Goal: Information Seeking & Learning: Check status

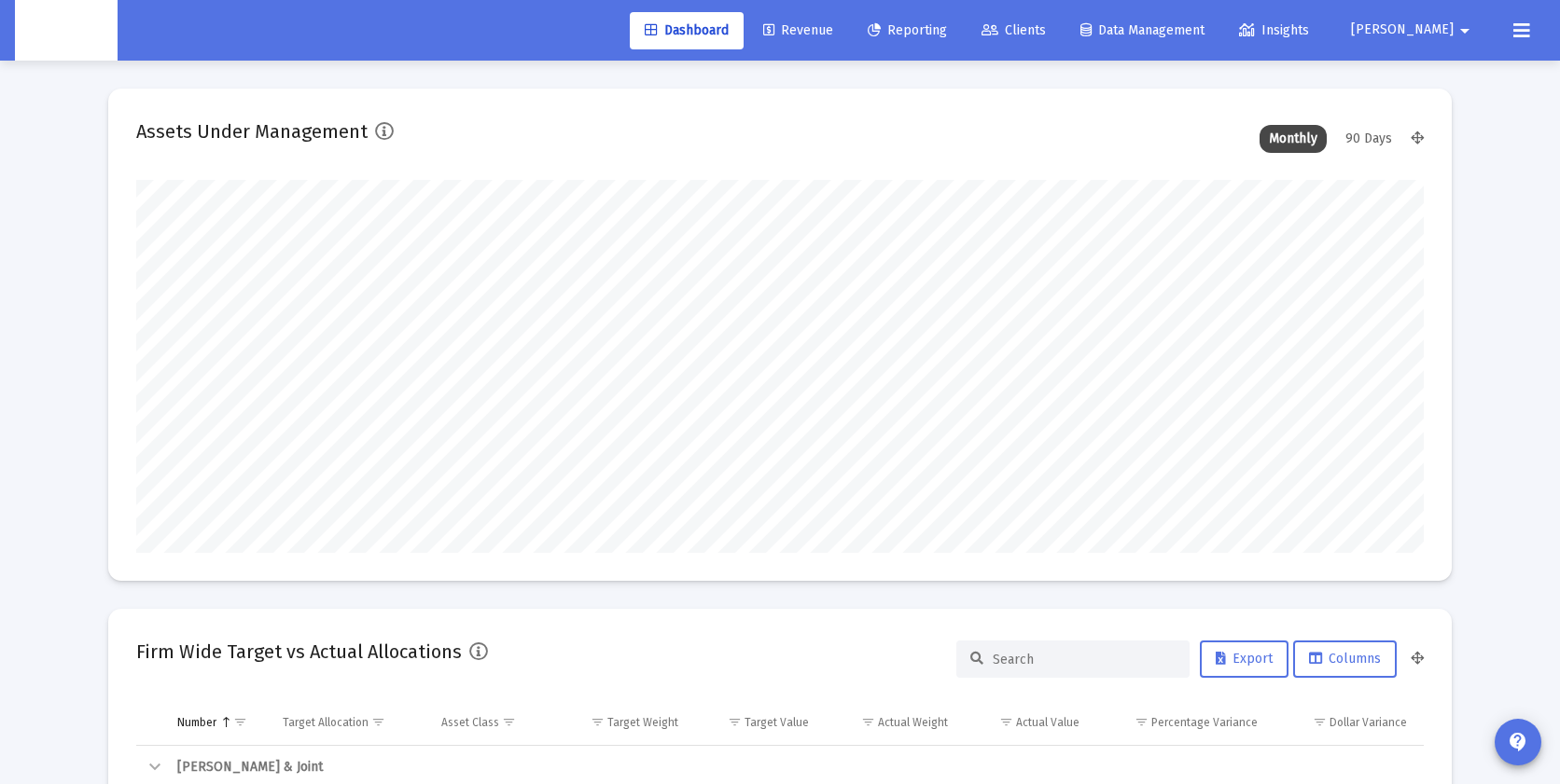
scroll to position [373, 694]
type input "[DATE]"
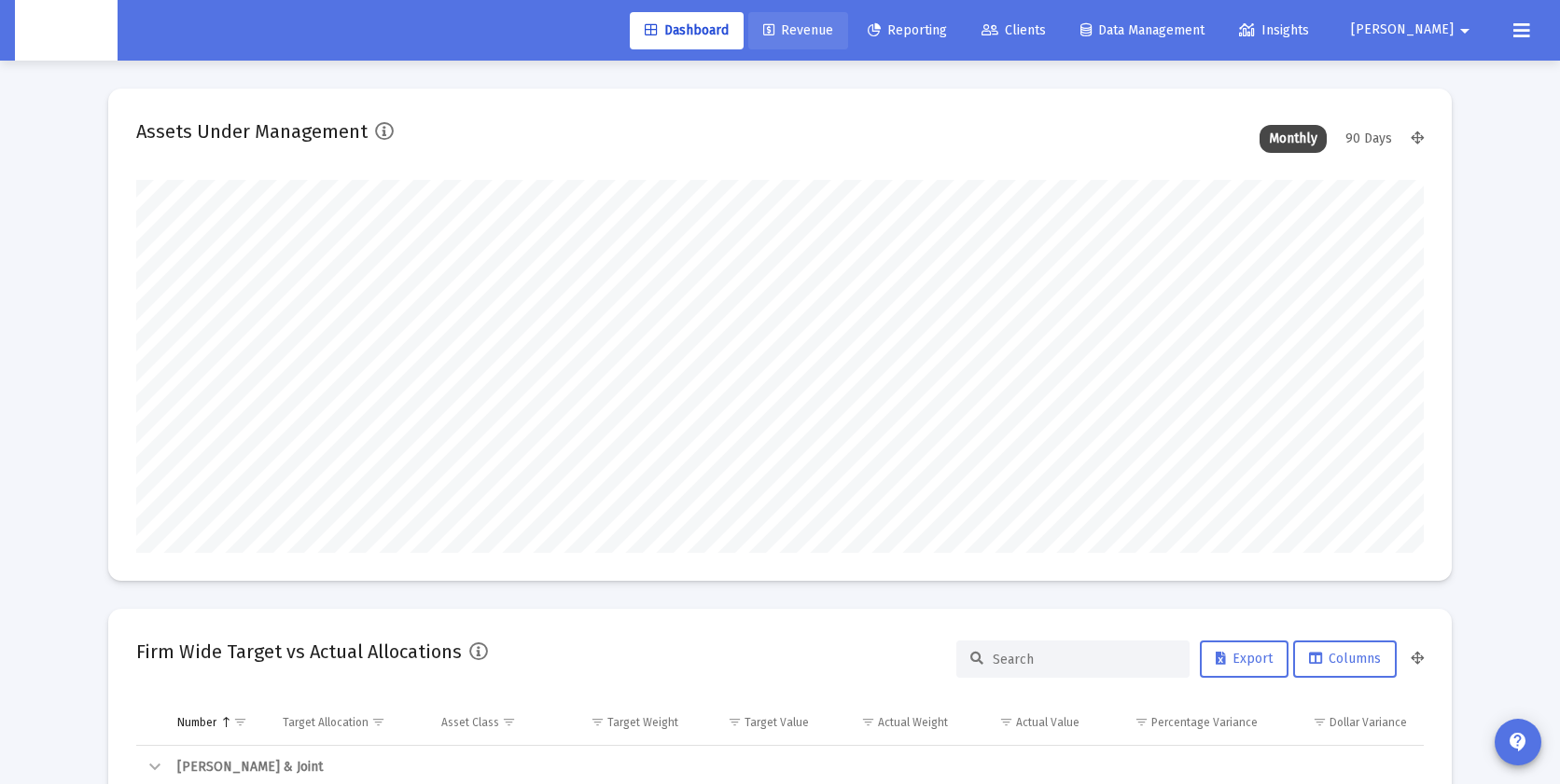
click at [833, 30] on span "Revenue" at bounding box center [798, 30] width 70 height 16
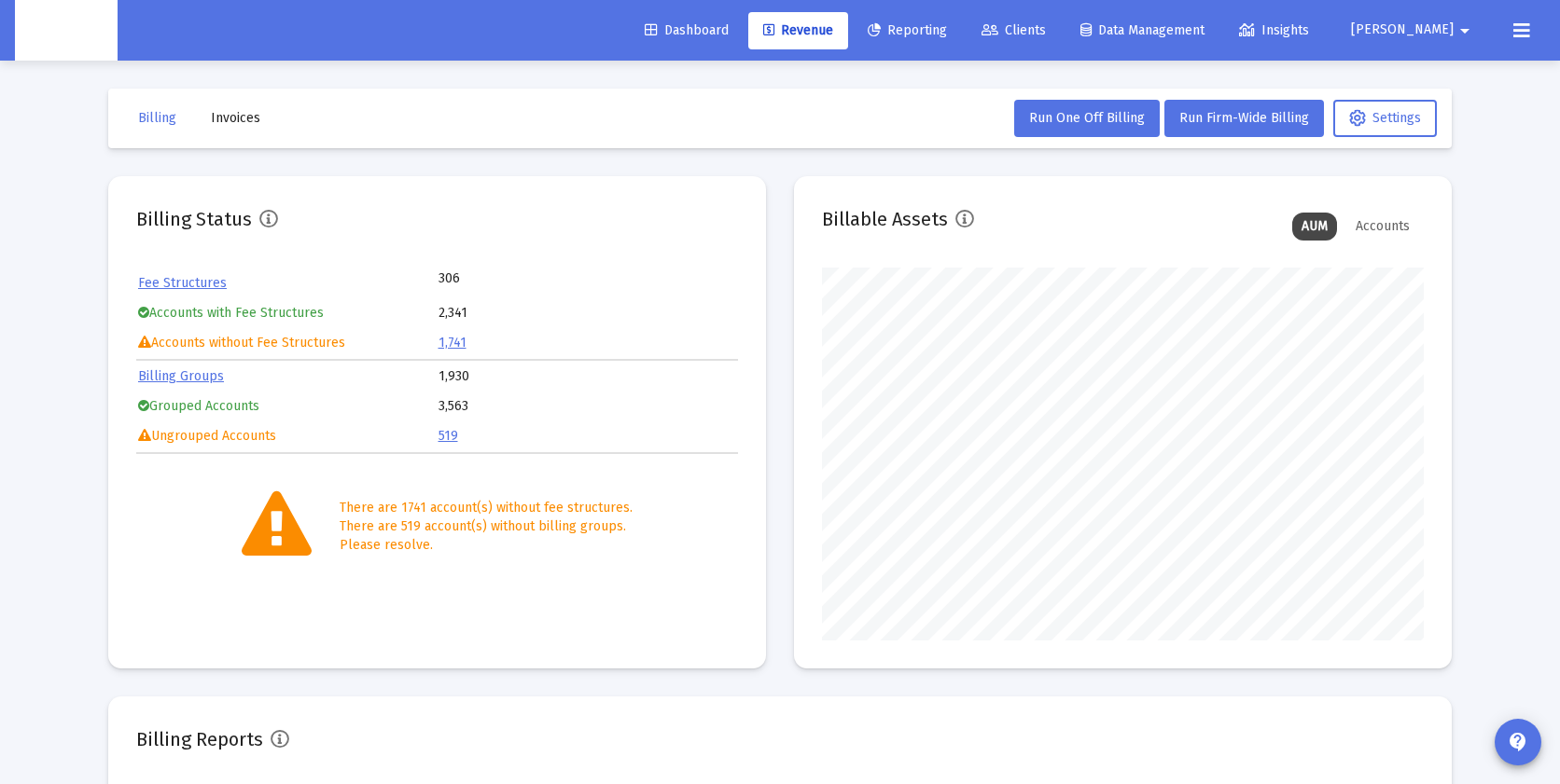
scroll to position [373, 602]
click at [946, 26] on span "Reporting" at bounding box center [906, 30] width 79 height 16
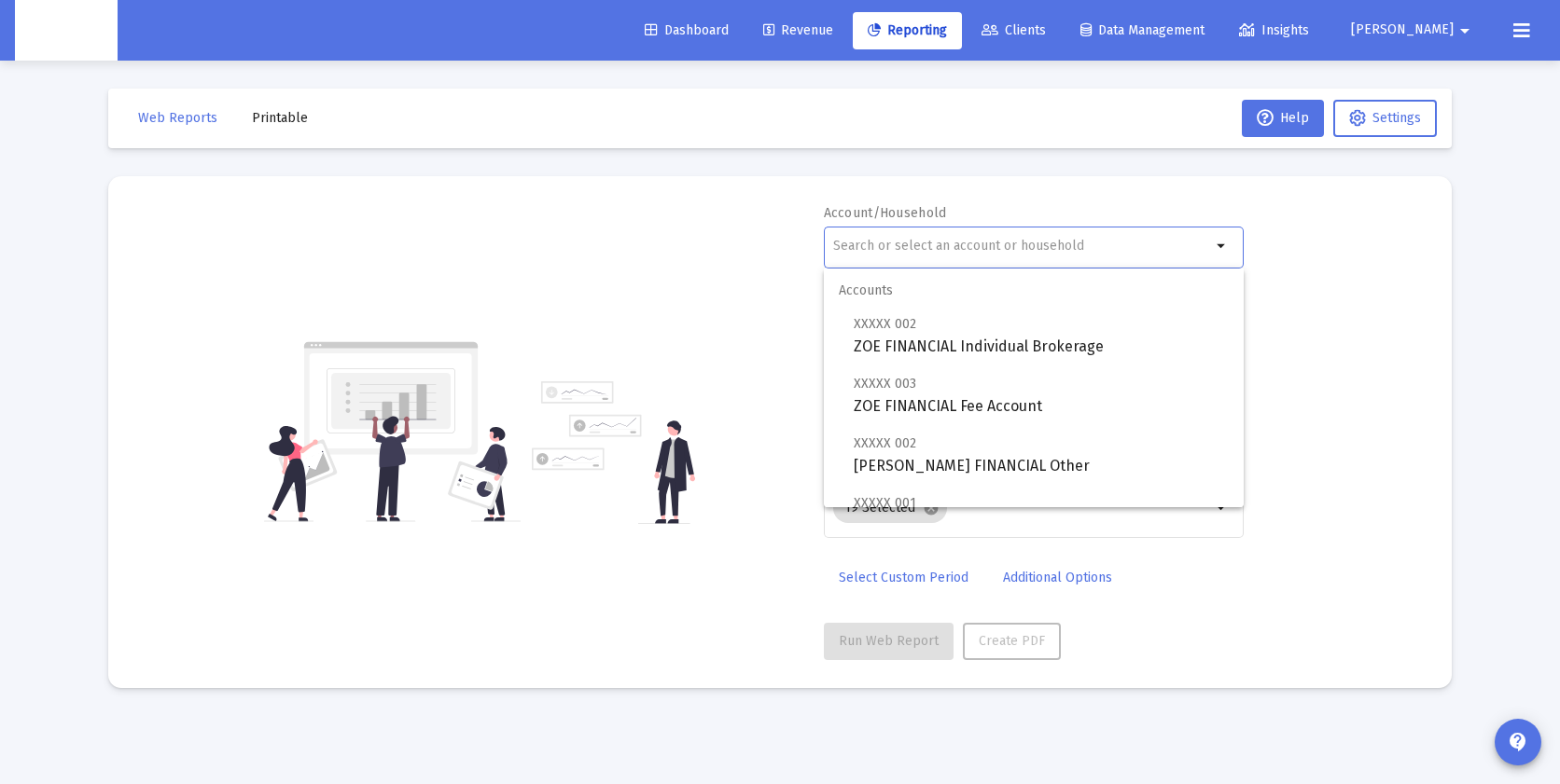
click at [932, 248] on input "text" at bounding box center [1022, 246] width 378 height 15
paste input "4QN05071"
type input "4QN05071"
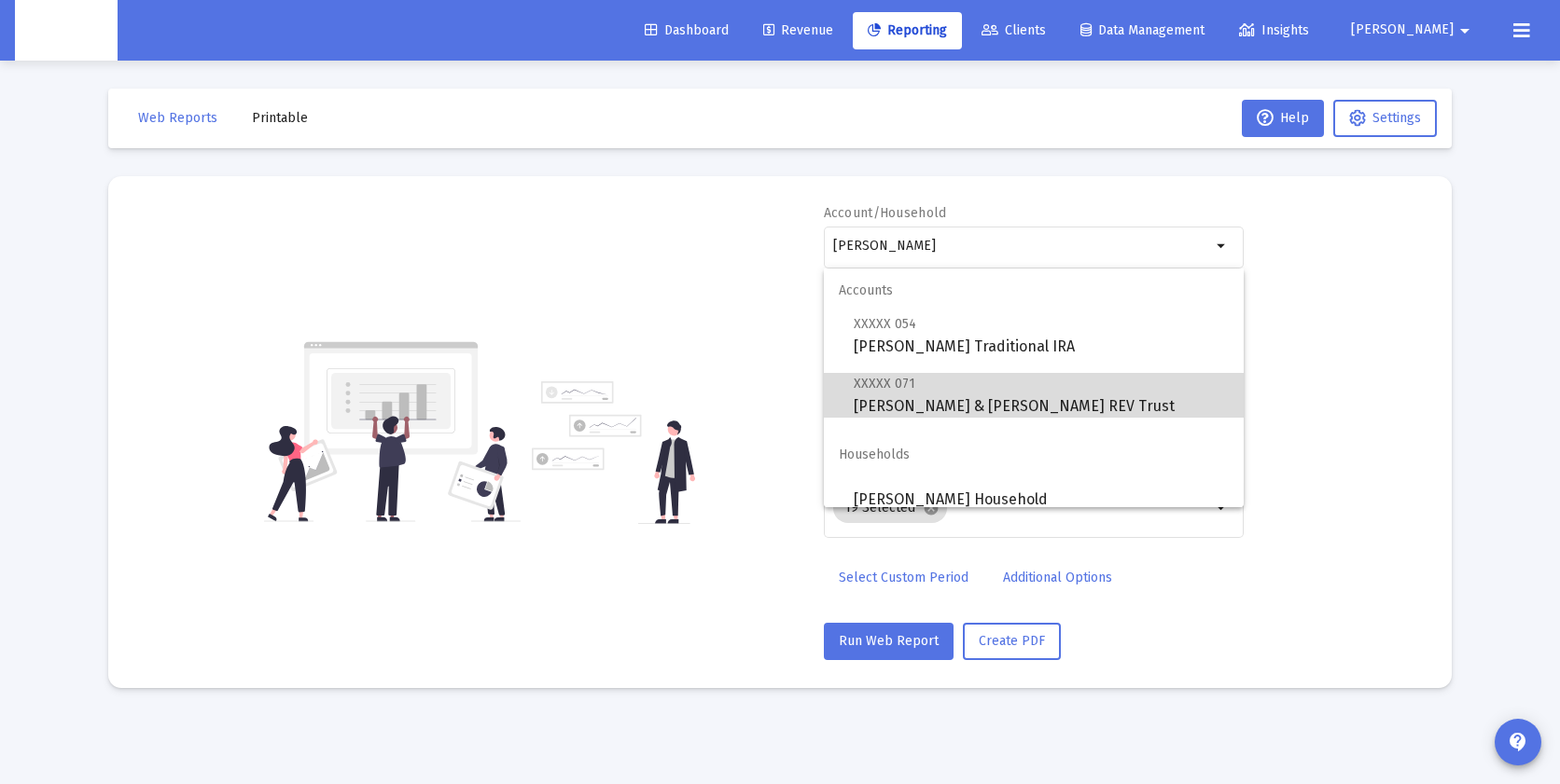
click at [955, 385] on span "XXXXX 071 [PERSON_NAME] & [PERSON_NAME] REV Trust" at bounding box center [1040, 394] width 375 height 46
type input "[PERSON_NAME] & [PERSON_NAME] REV Trust"
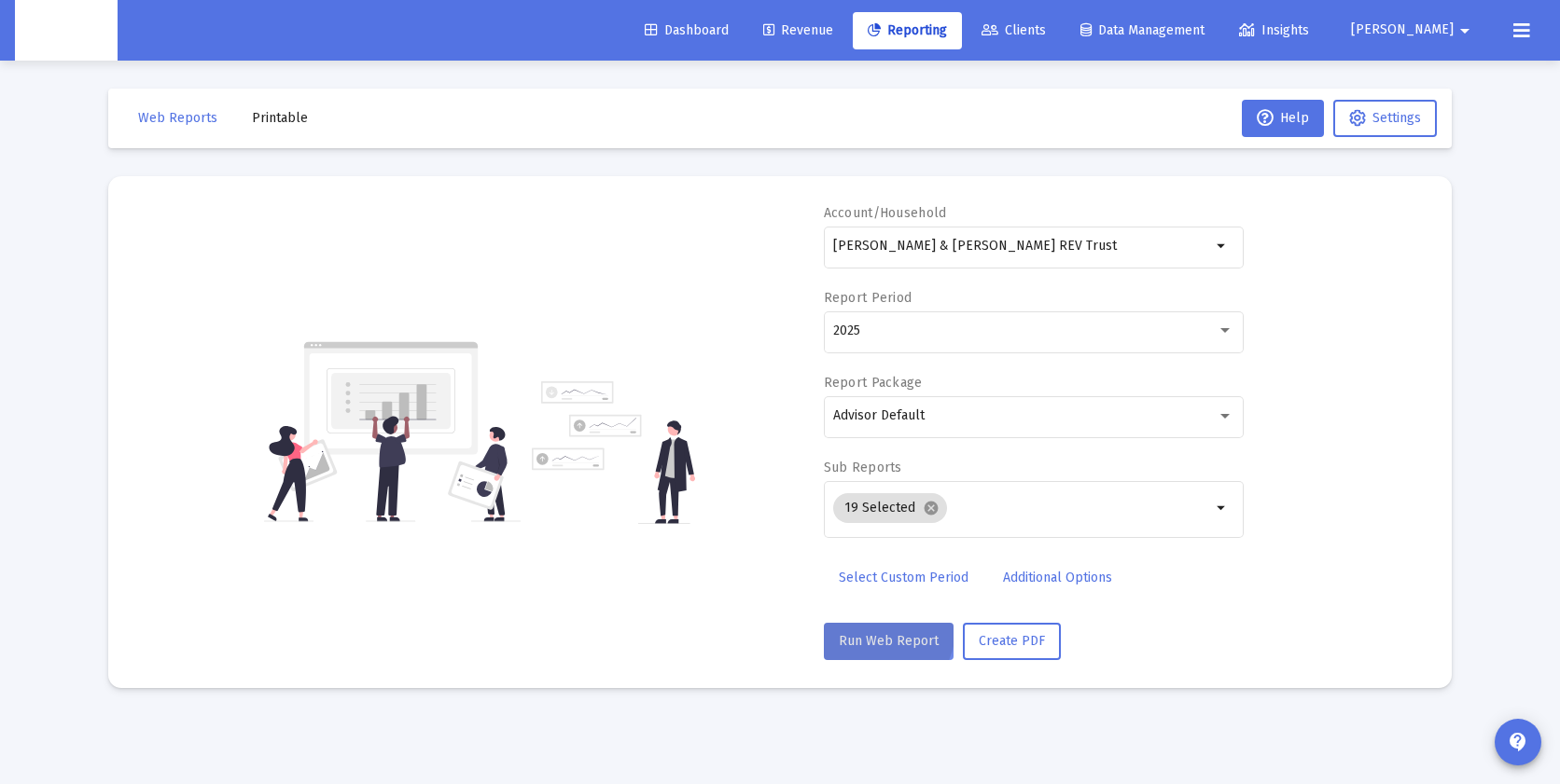
click at [878, 629] on button "Run Web Report" at bounding box center [888, 641] width 130 height 37
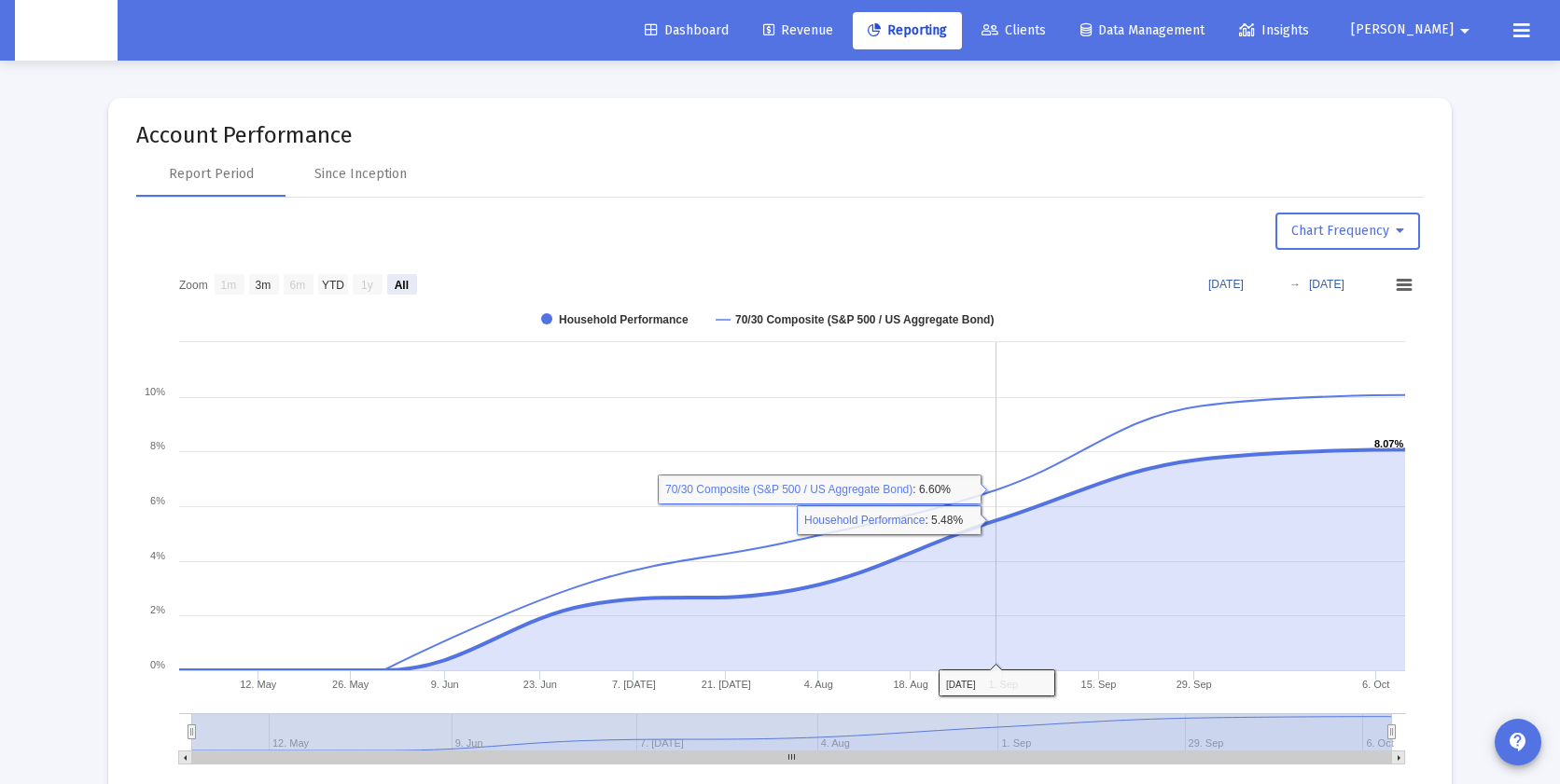
scroll to position [2070, 0]
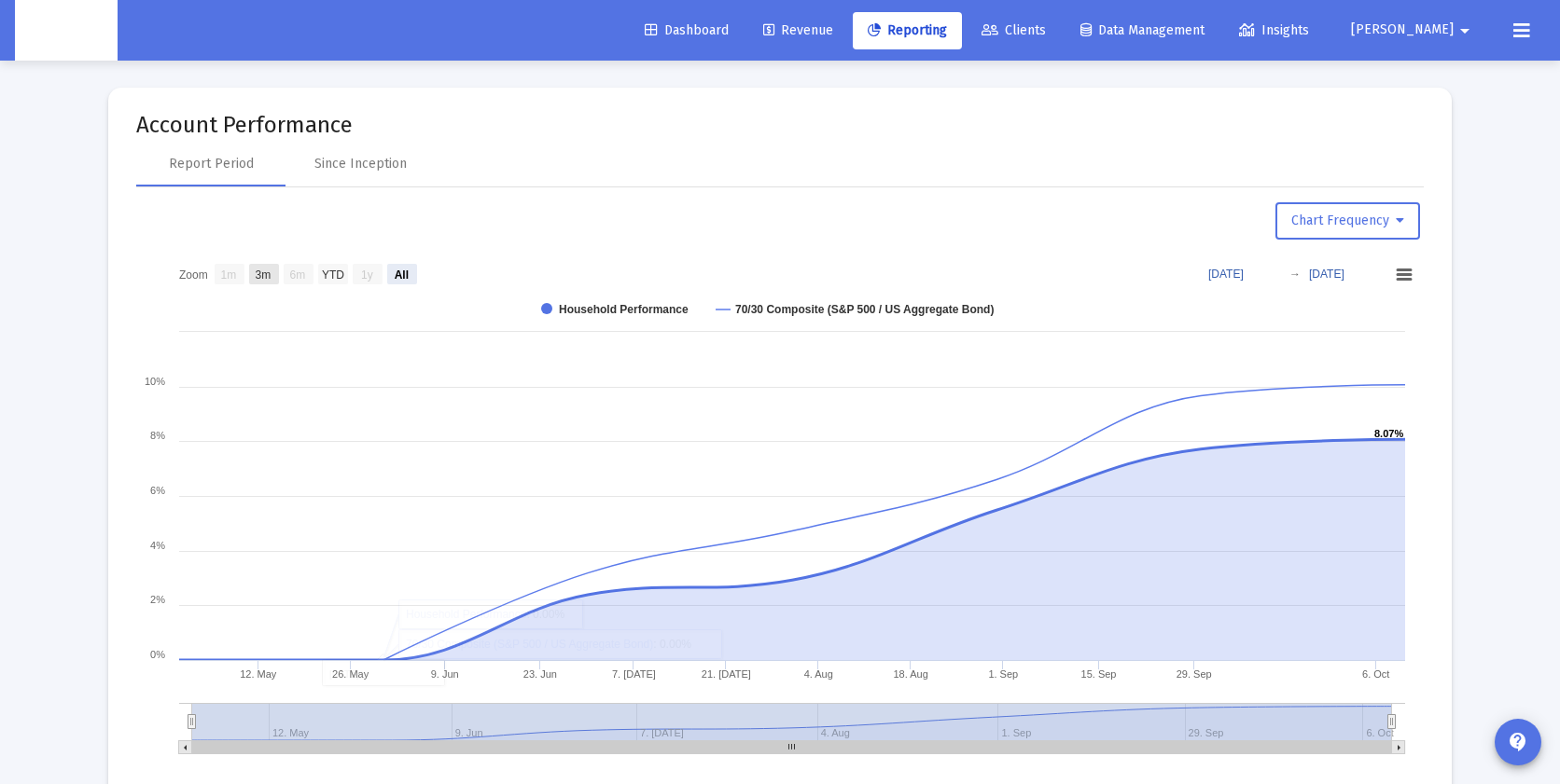
click at [269, 278] on text "3m" at bounding box center [264, 274] width 16 height 13
select select "View 3 months"
type input "[DATE]"
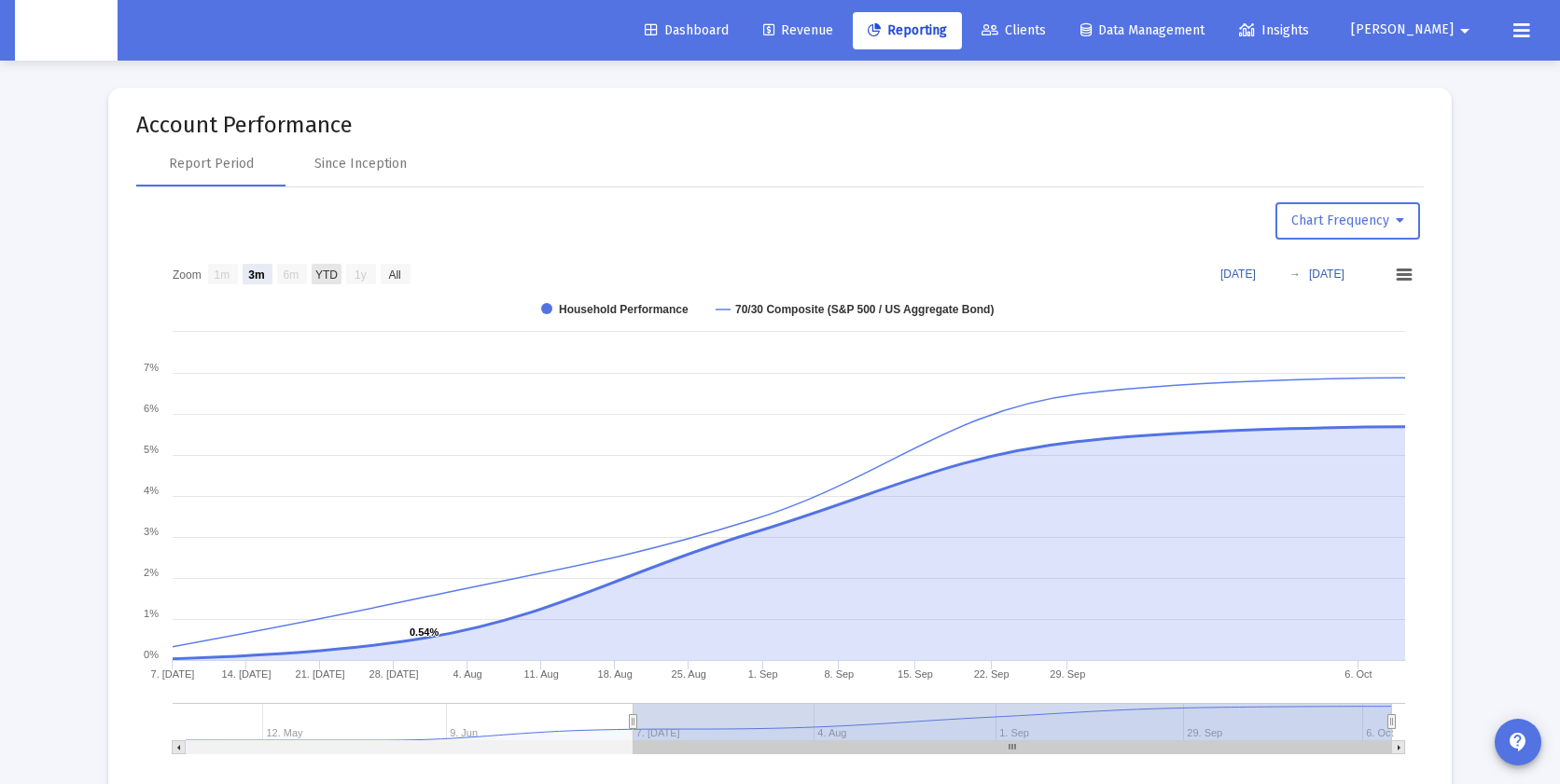
click at [329, 273] on text "YTD" at bounding box center [326, 274] width 22 height 13
select select "View year to date"
type input "[DATE]"
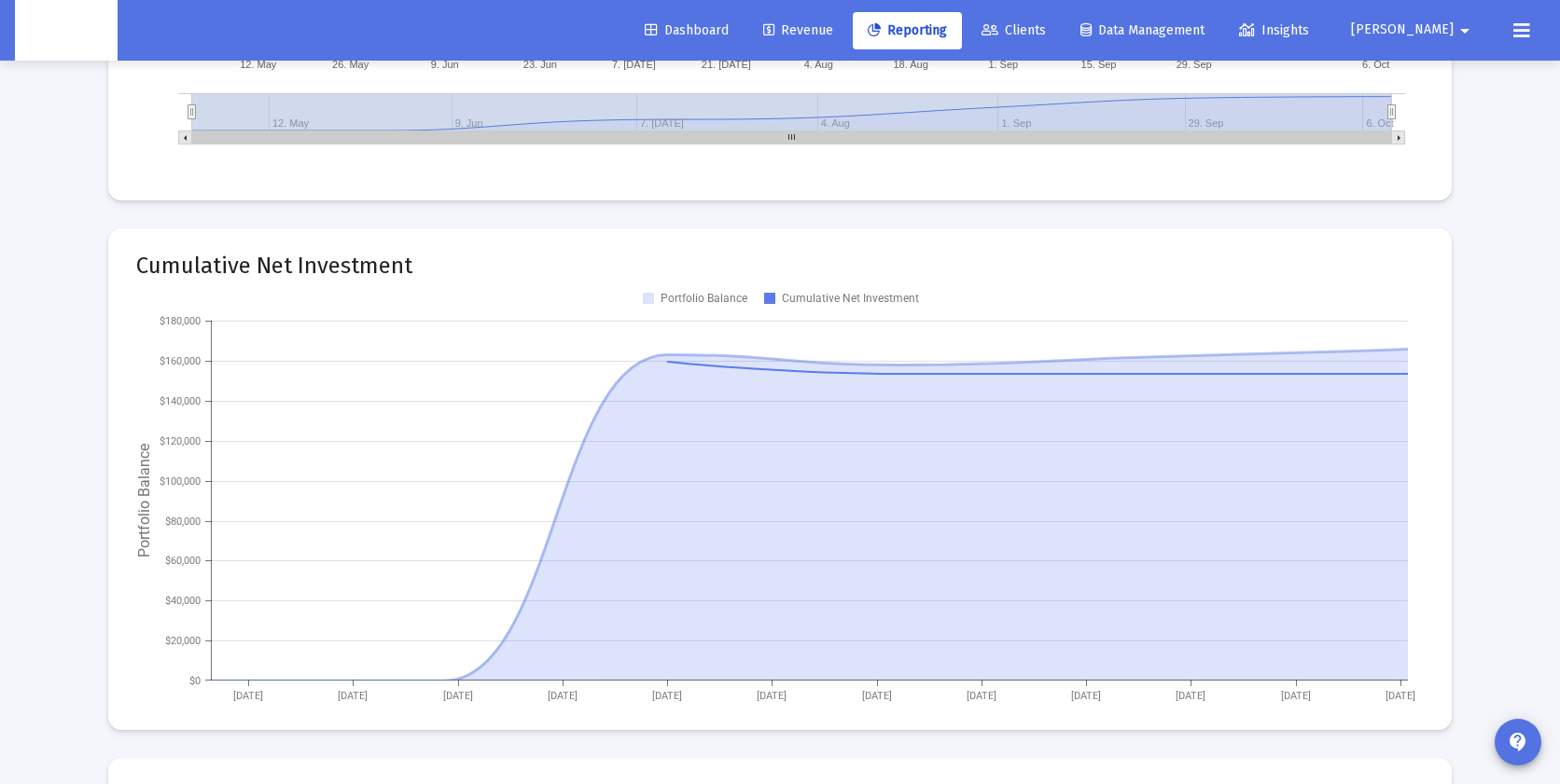
scroll to position [2689, 0]
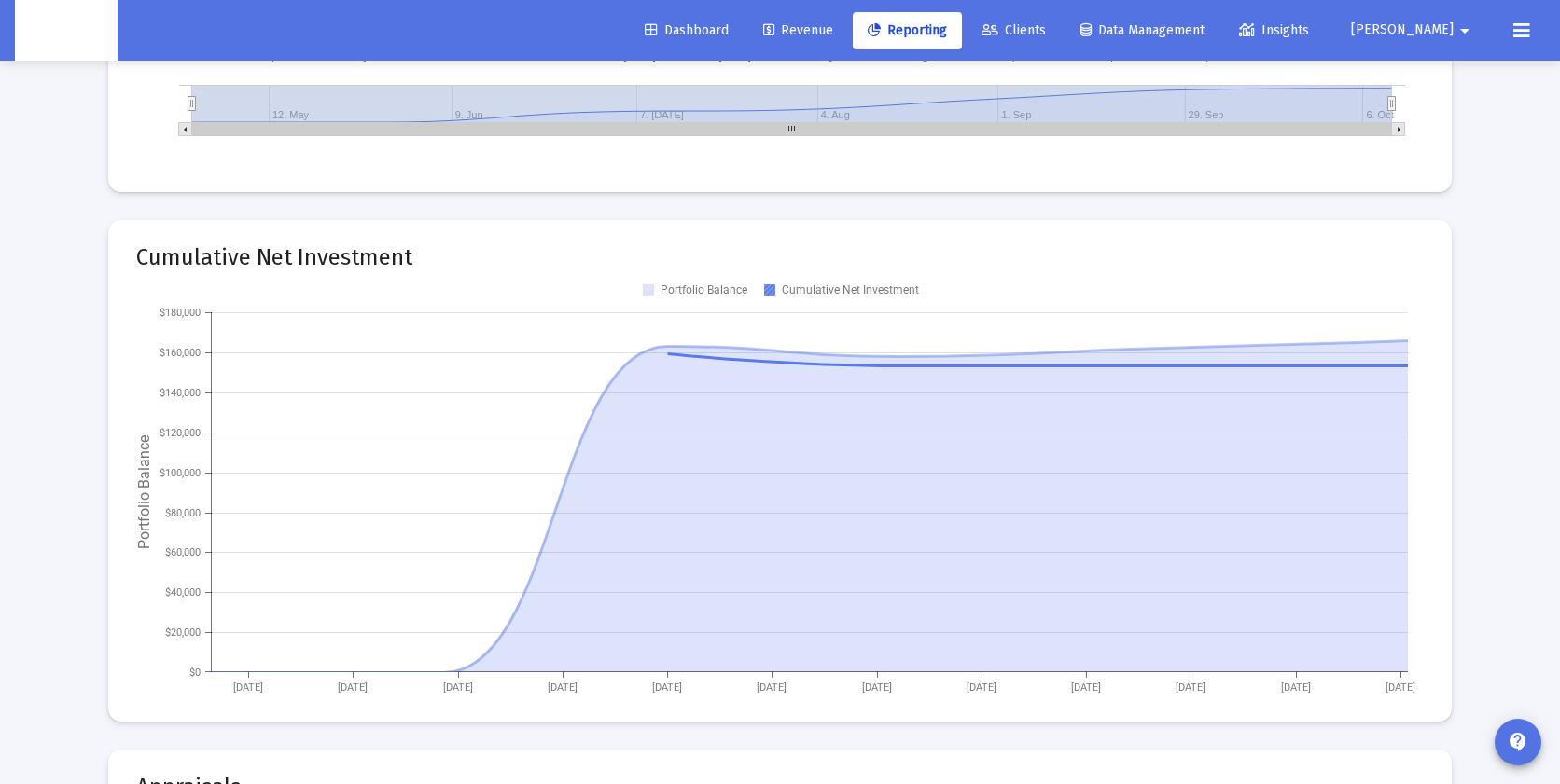
drag, startPoint x: 818, startPoint y: 287, endPoint x: 817, endPoint y: 298, distance: 11.0
click at [818, 287] on text "Cumulative Net Investment" at bounding box center [849, 290] width 137 height 13
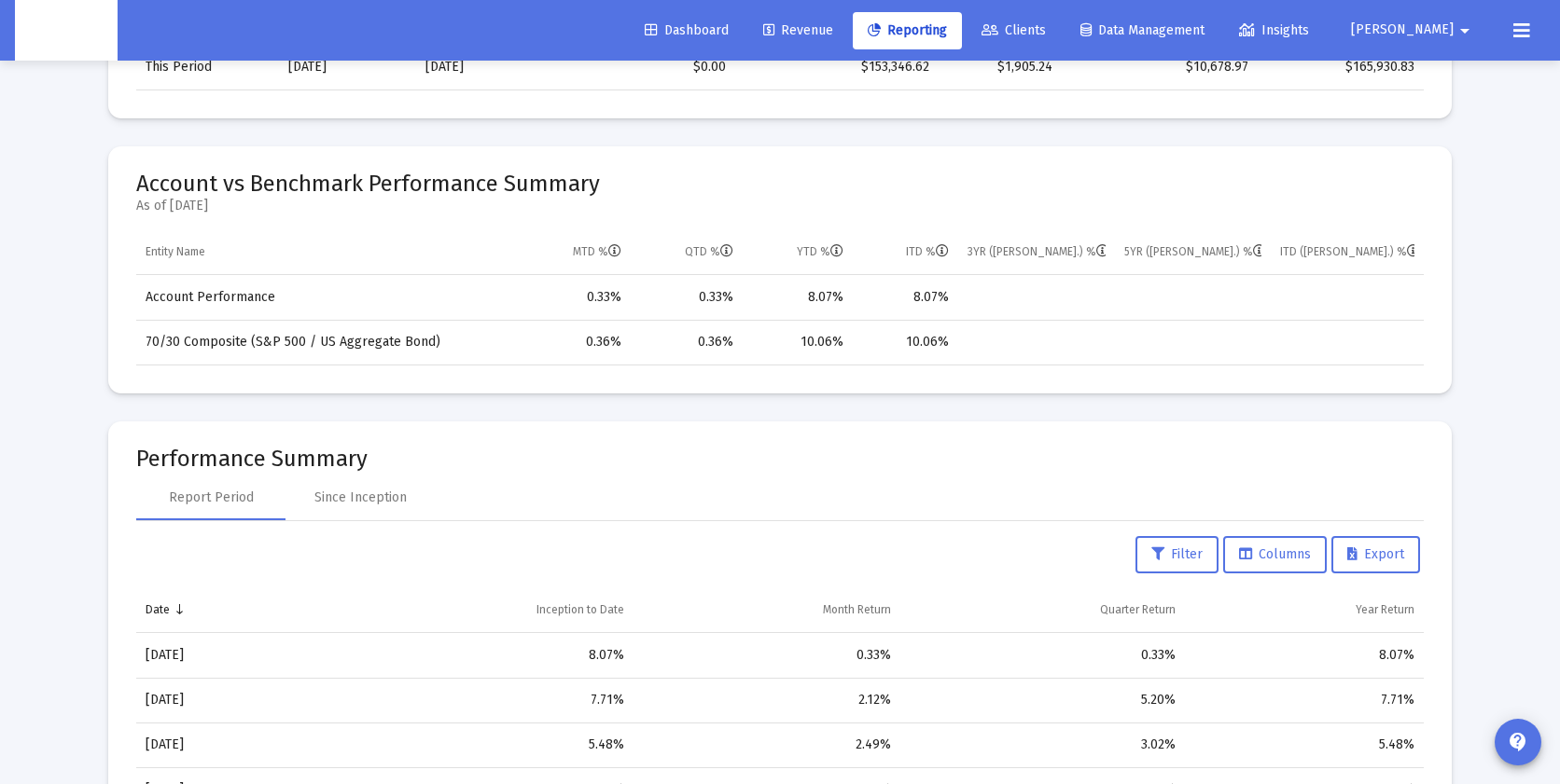
scroll to position [1190, 0]
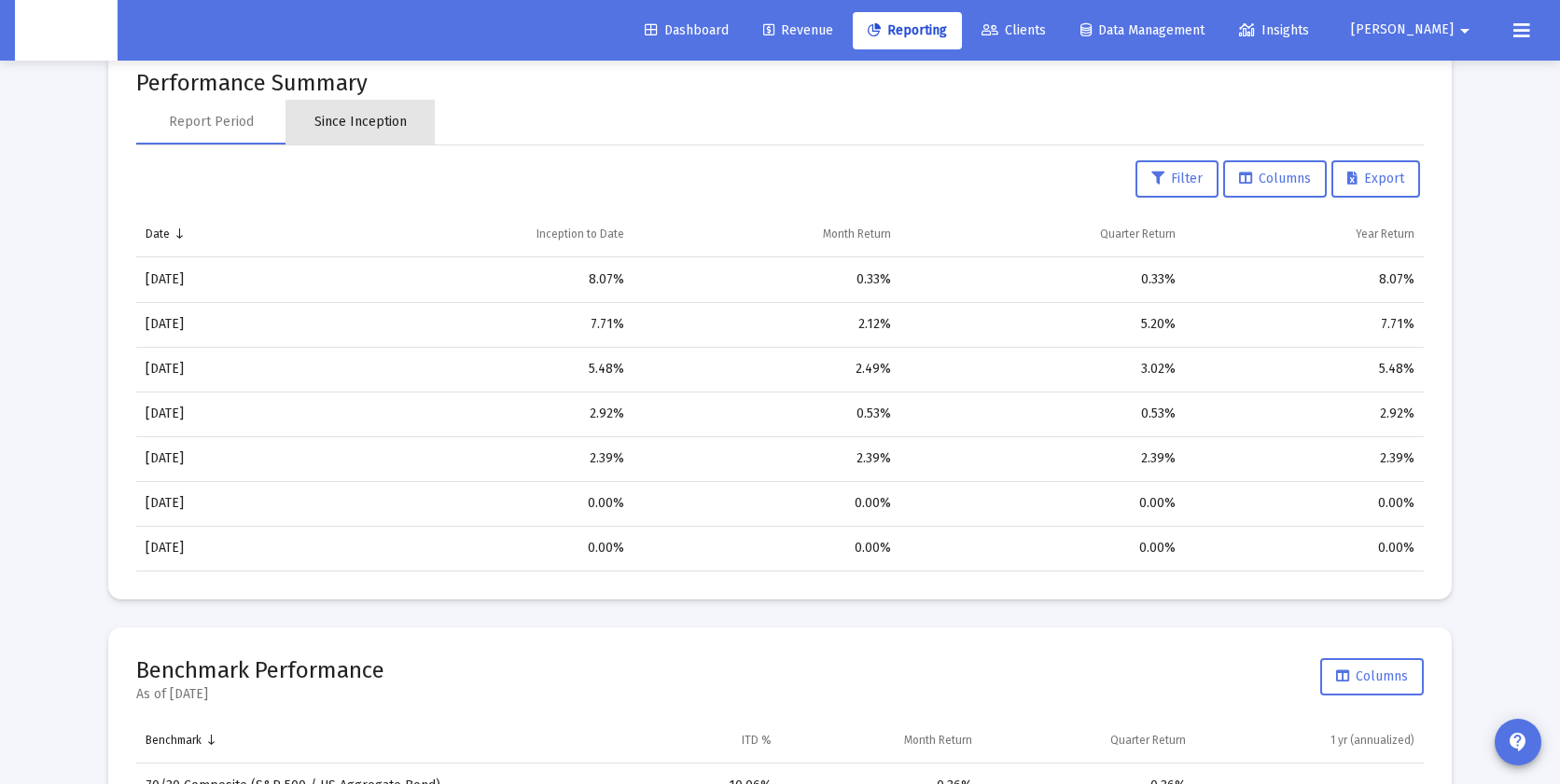
click at [358, 122] on div "Since Inception" at bounding box center [361, 122] width 92 height 19
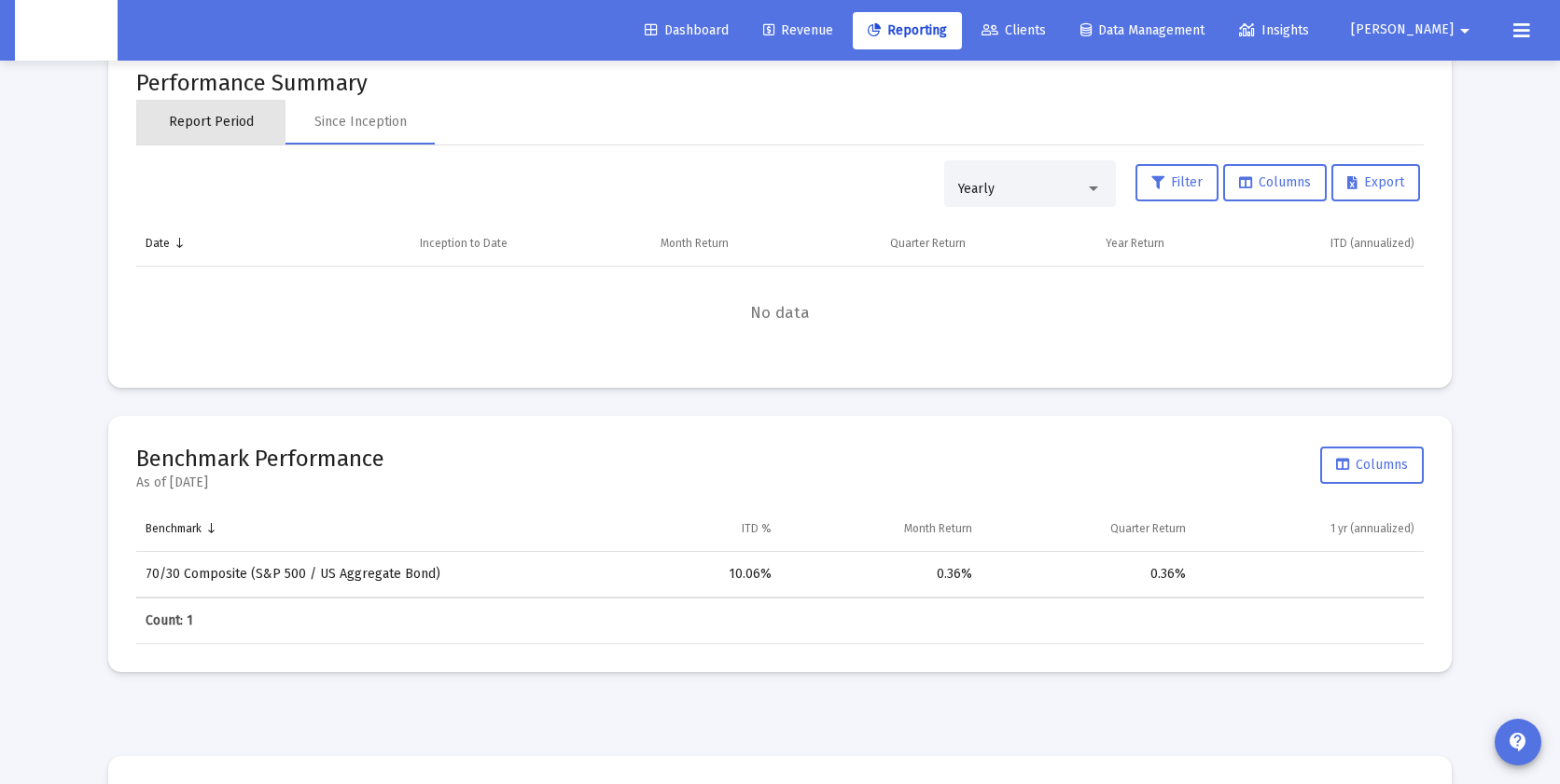
click at [228, 124] on div "Report Period" at bounding box center [211, 122] width 85 height 19
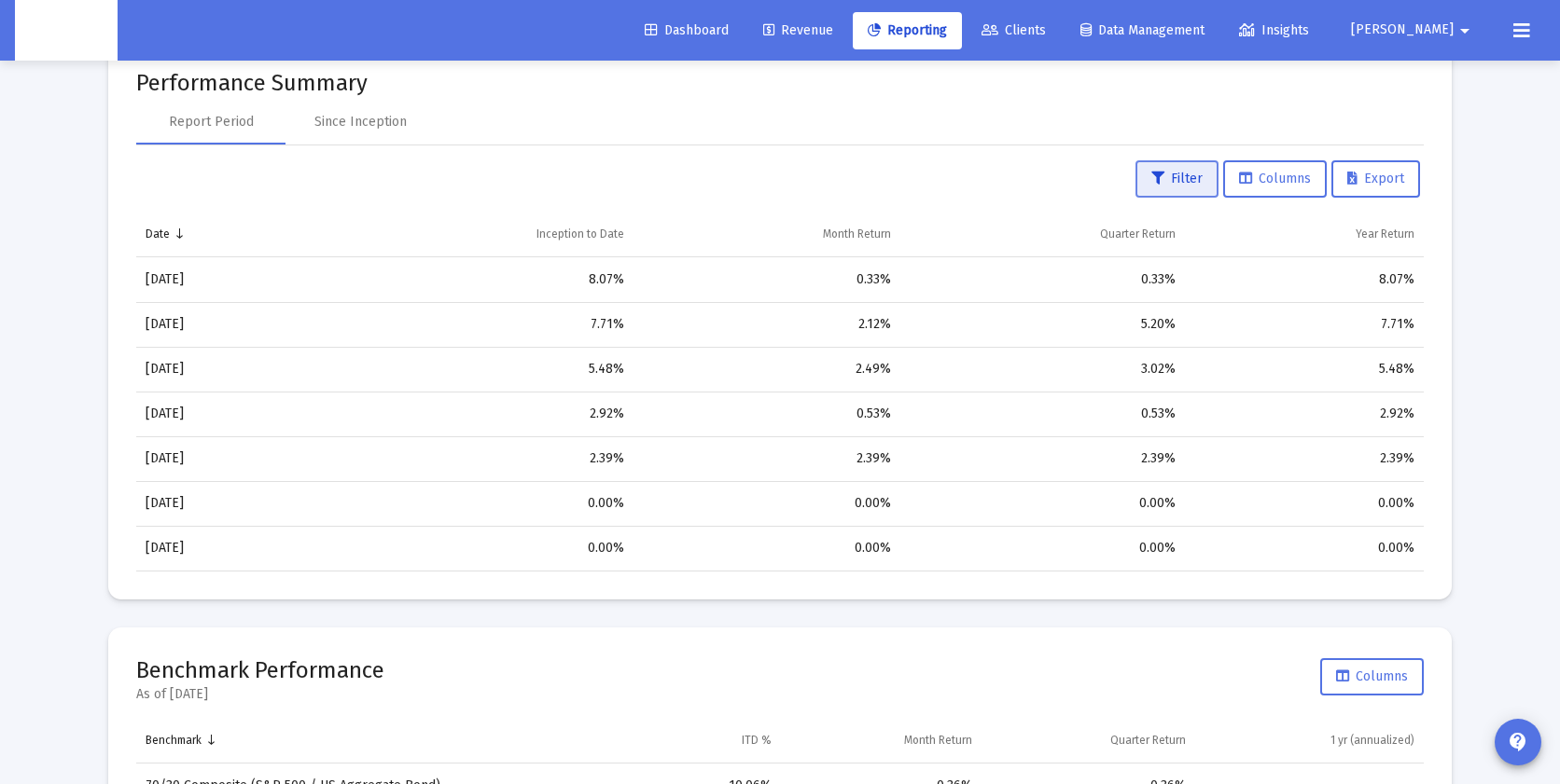
click at [1188, 182] on span "Filter" at bounding box center [1176, 179] width 51 height 16
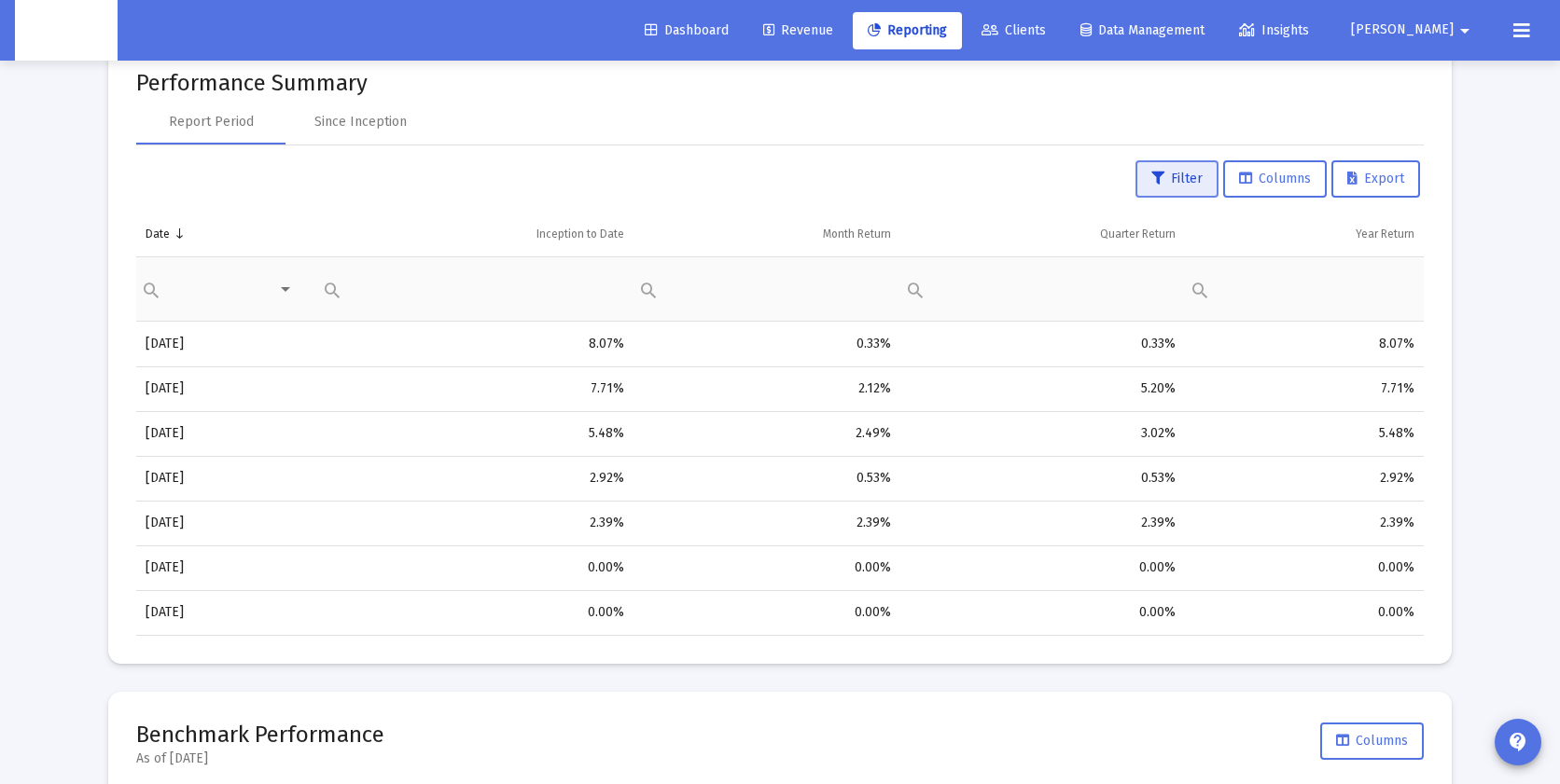
click at [1182, 185] on span "Filter" at bounding box center [1176, 179] width 51 height 16
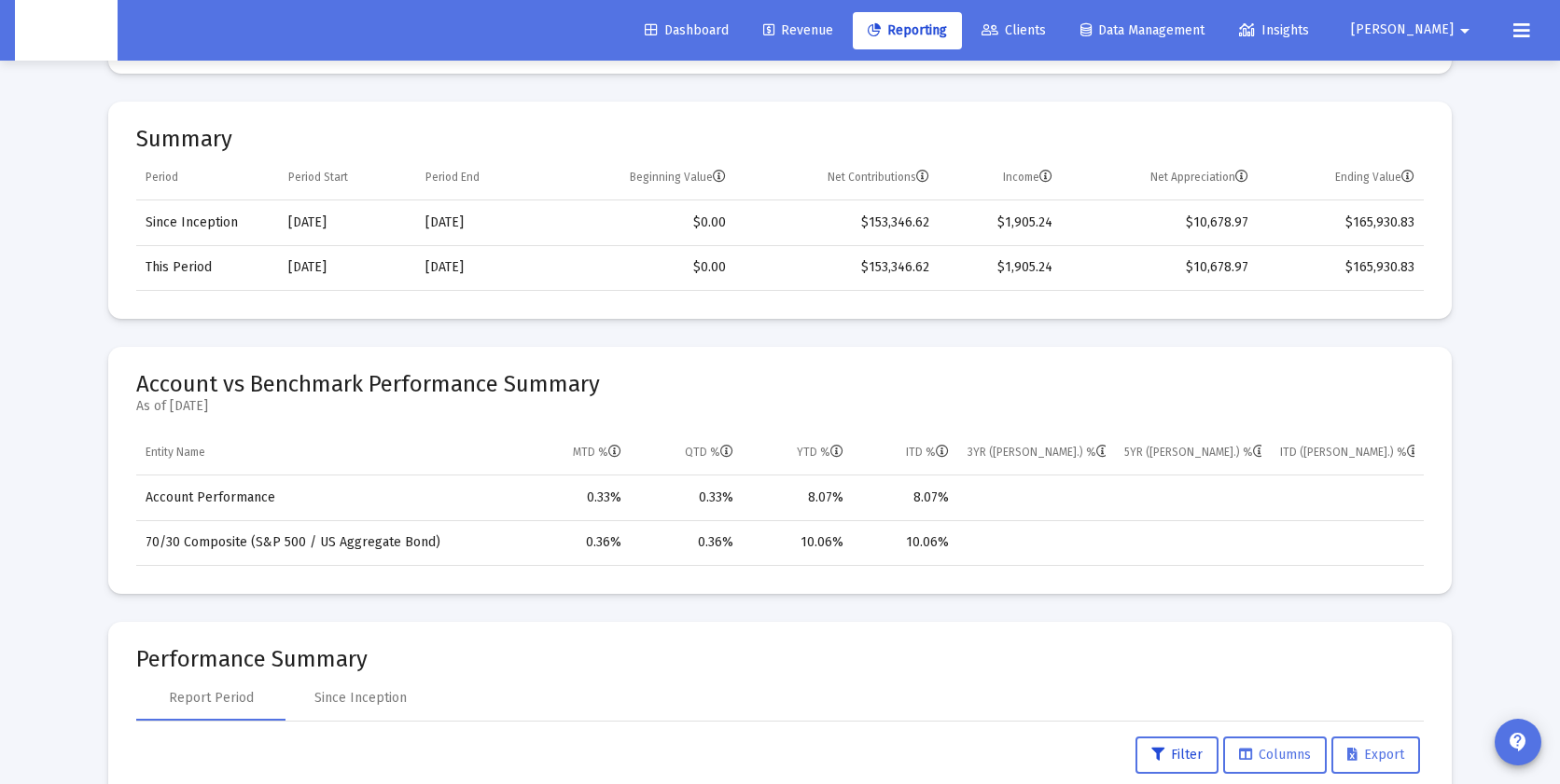
scroll to position [617, 0]
click at [921, 524] on td "10.06%" at bounding box center [904, 539] width 105 height 45
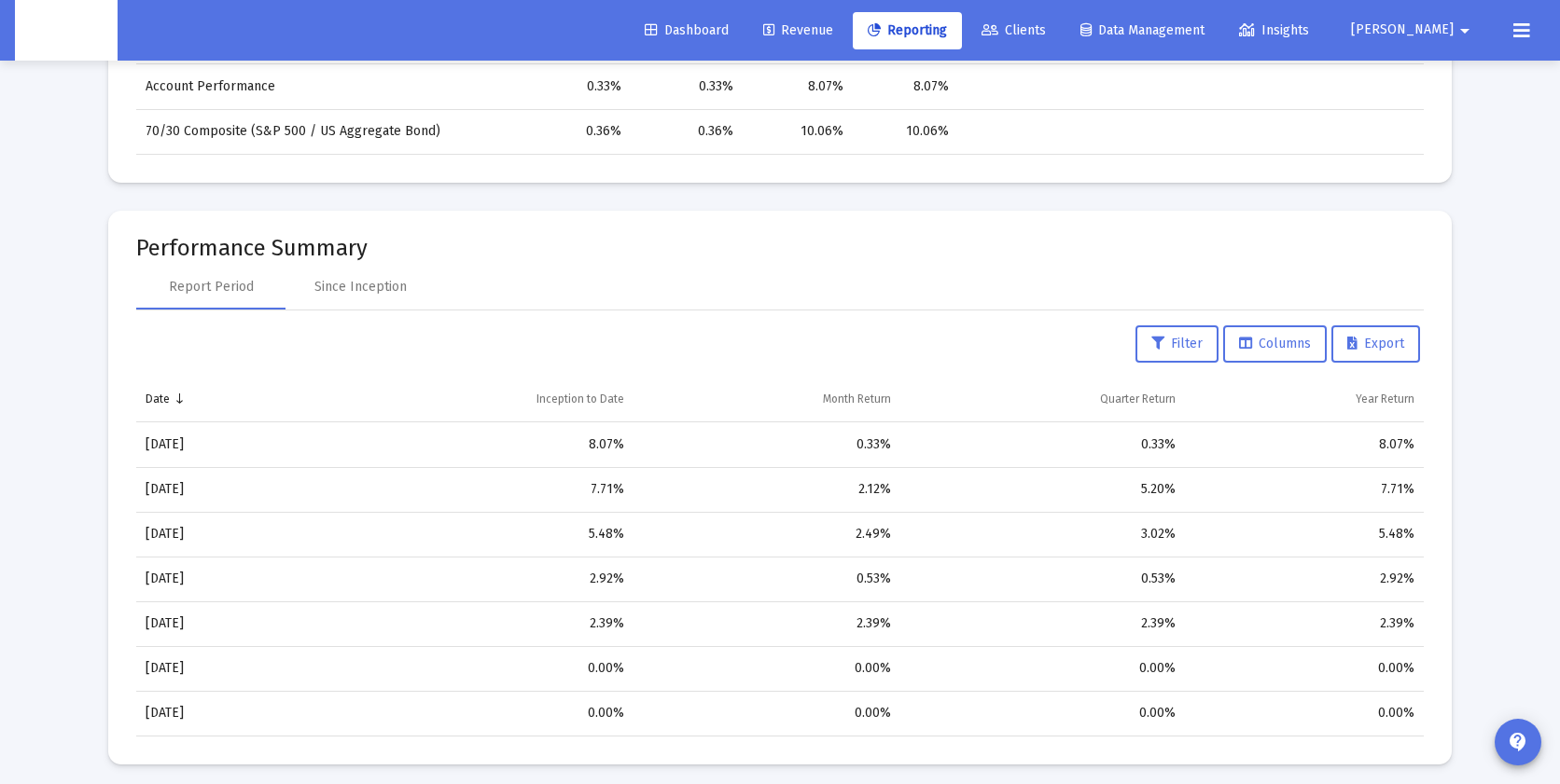
scroll to position [1028, 0]
click at [354, 285] on div "Since Inception" at bounding box center [361, 285] width 92 height 19
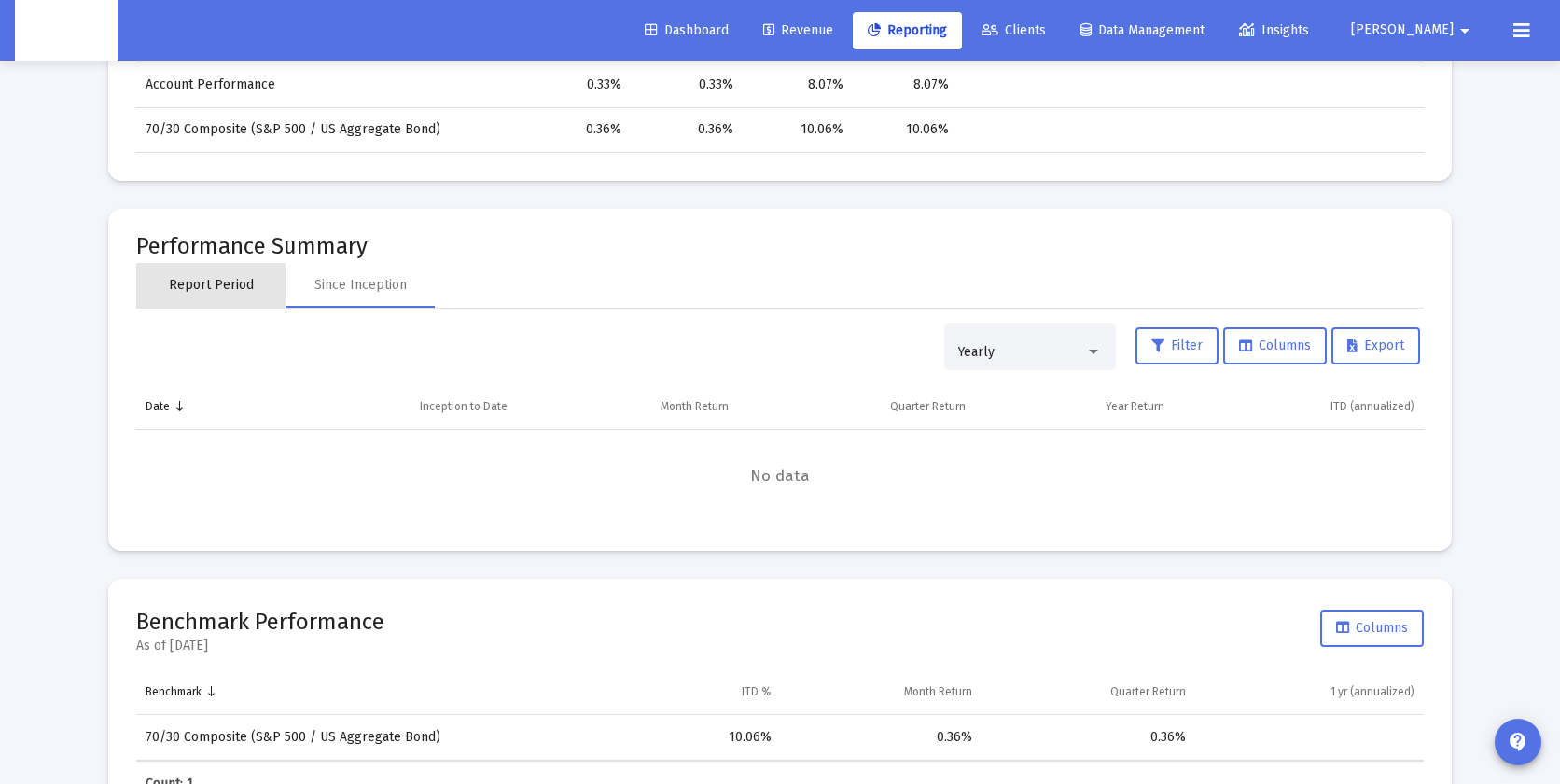
click at [173, 285] on div "Report Period" at bounding box center [211, 285] width 85 height 19
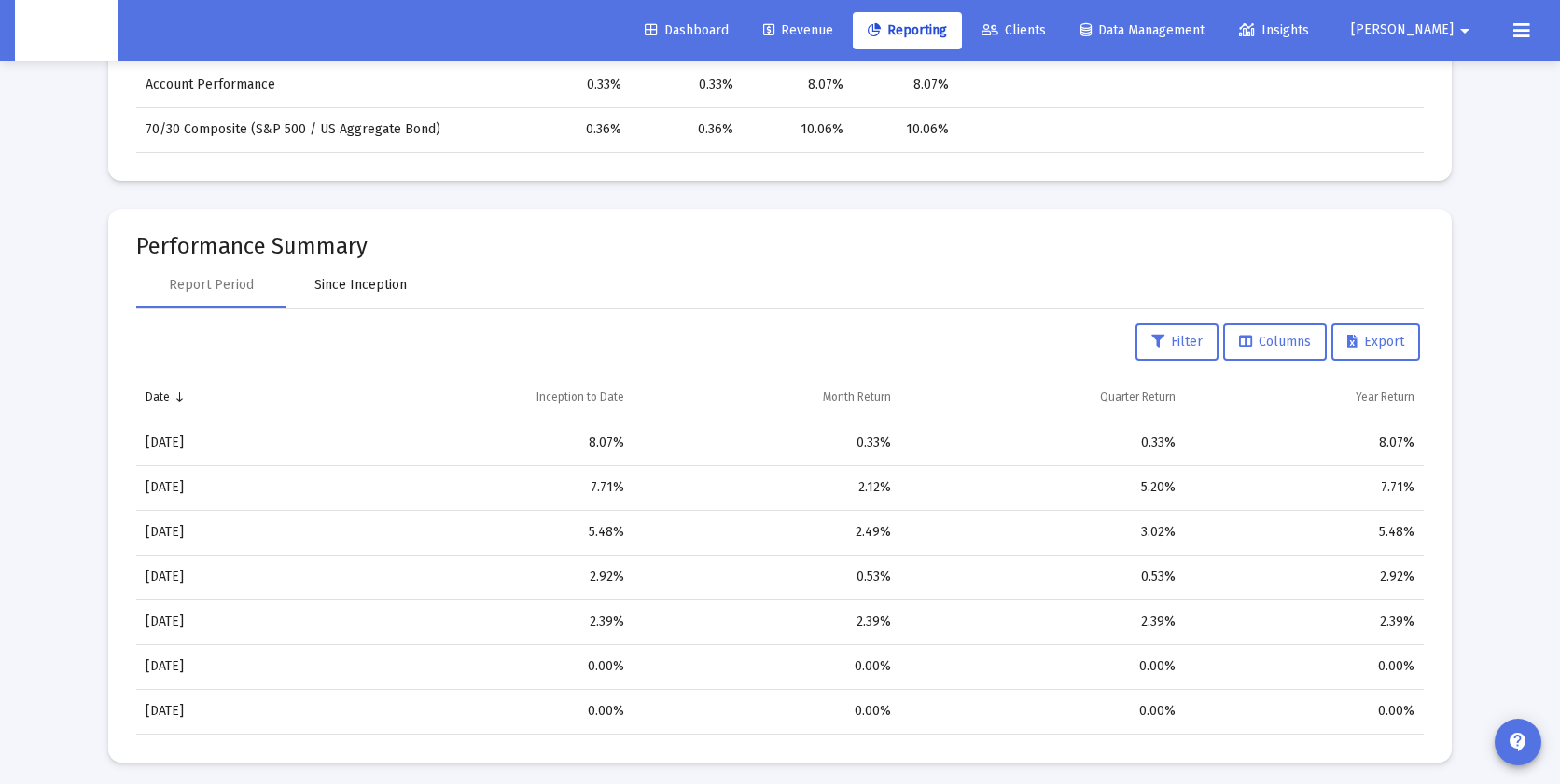
drag, startPoint x: 371, startPoint y: 293, endPoint x: 639, endPoint y: 317, distance: 269.1
click at [376, 293] on div "Since Inception" at bounding box center [361, 285] width 92 height 19
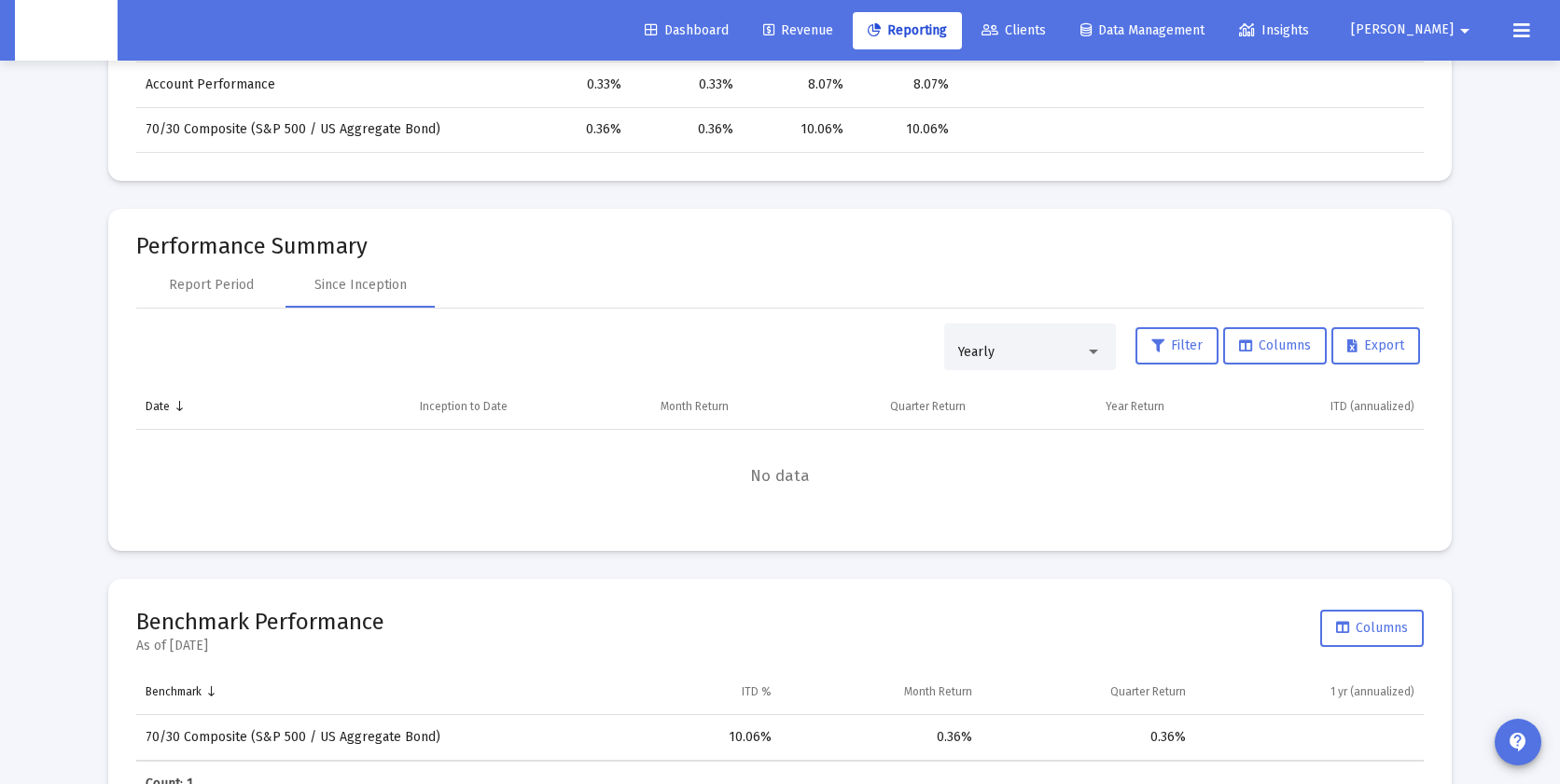
click at [1076, 359] on div "Yearly" at bounding box center [1030, 348] width 144 height 38
click at [987, 323] on span "Quarterly" at bounding box center [1024, 313] width 144 height 39
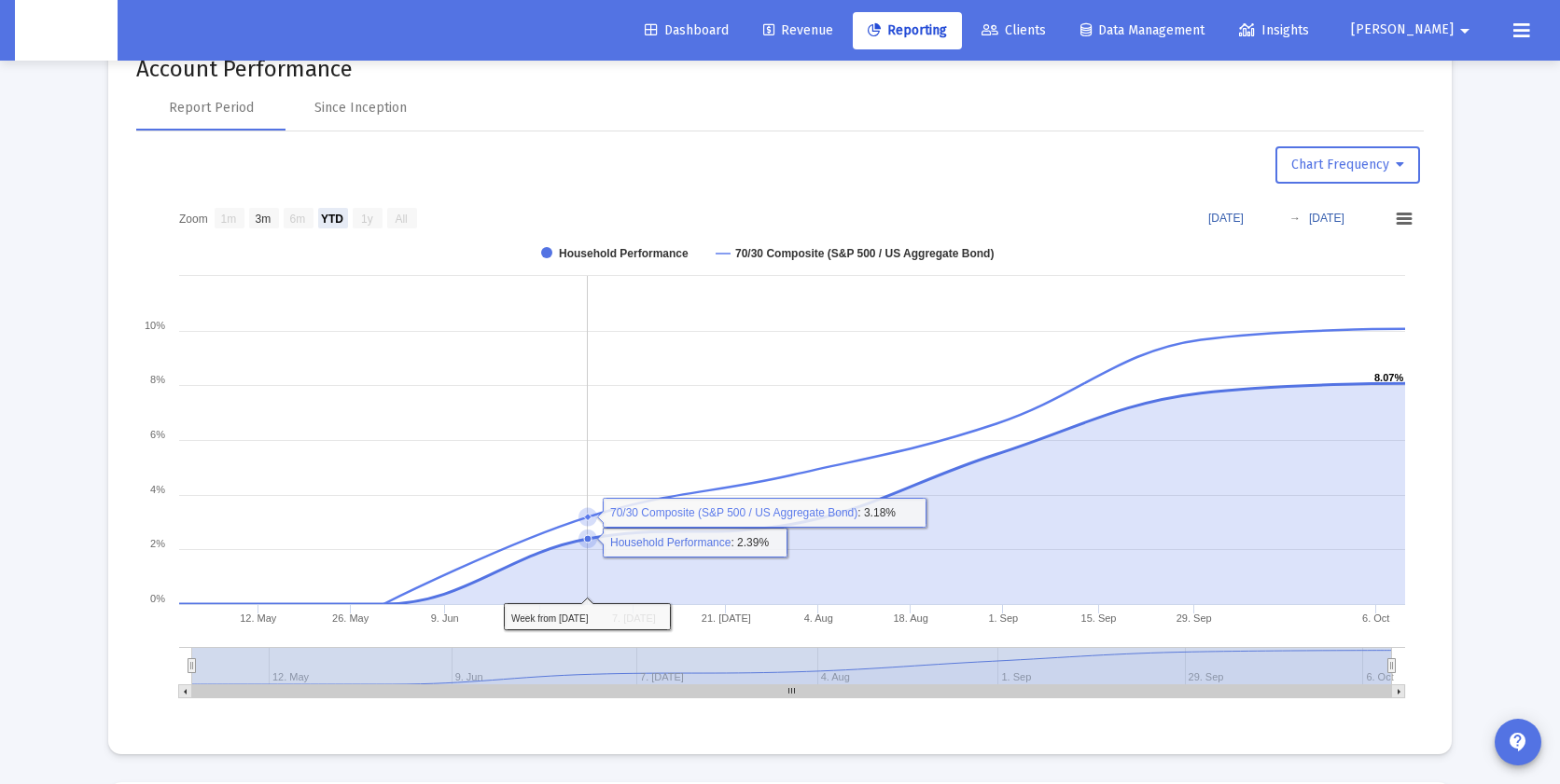
scroll to position [1852, 0]
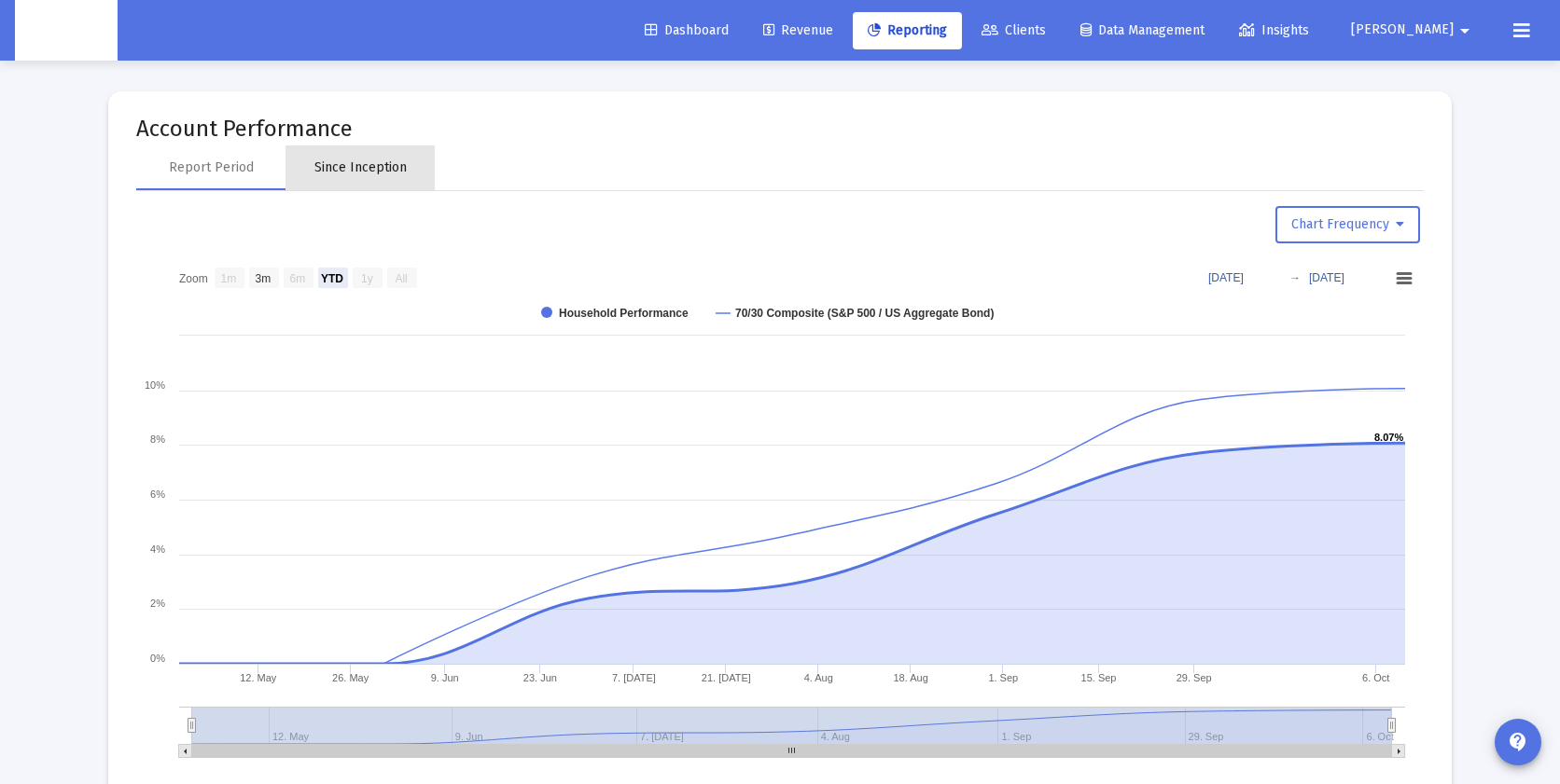
click at [357, 172] on div "Since Inception" at bounding box center [361, 168] width 92 height 19
select select "View all"
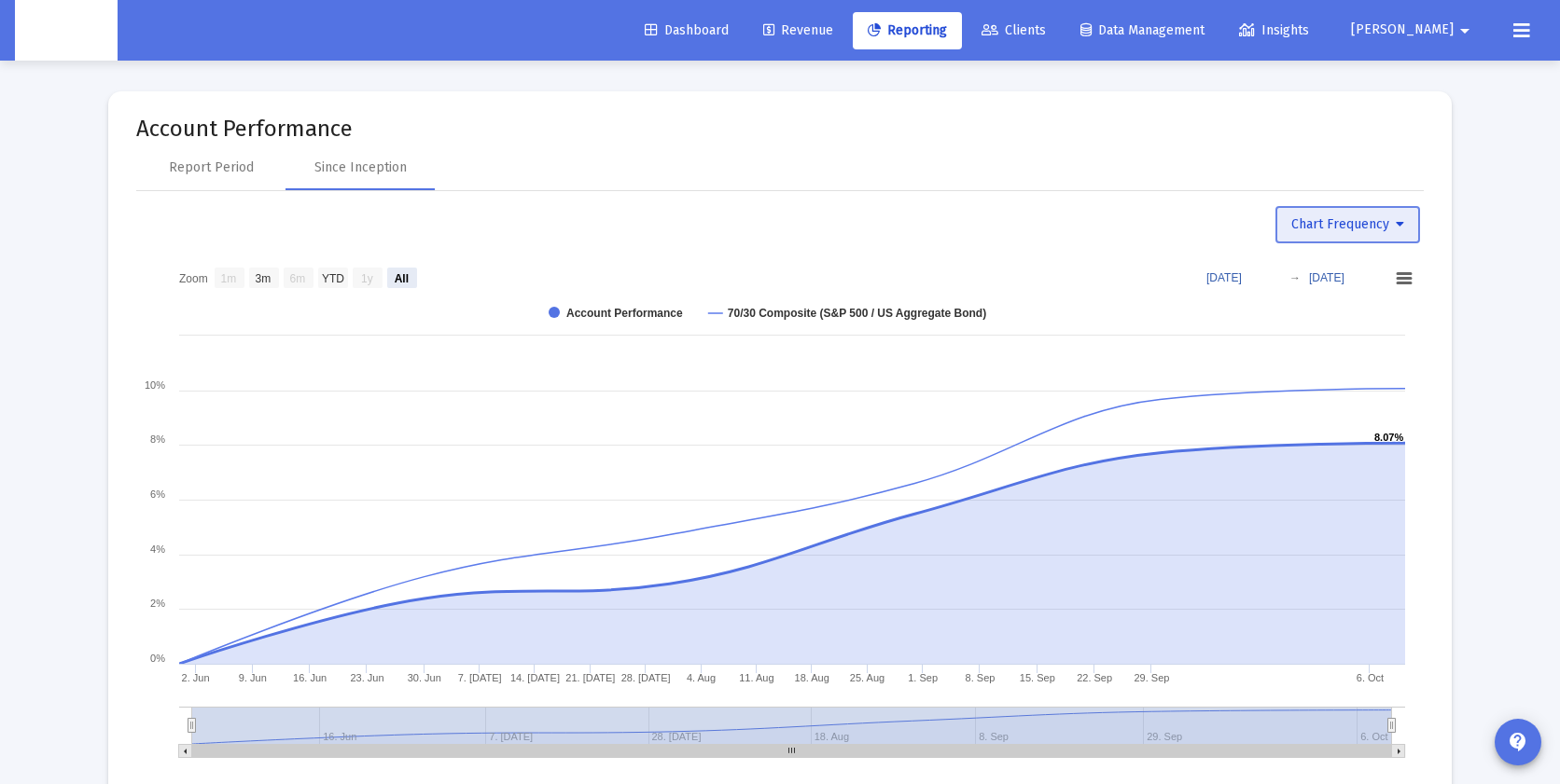
click at [1339, 223] on span "Chart Frequency" at bounding box center [1347, 225] width 113 height 16
drag, startPoint x: 1354, startPoint y: 355, endPoint x: 1456, endPoint y: 350, distance: 102.1
click at [1354, 355] on button "Daily Frequency" at bounding box center [1353, 363] width 158 height 45
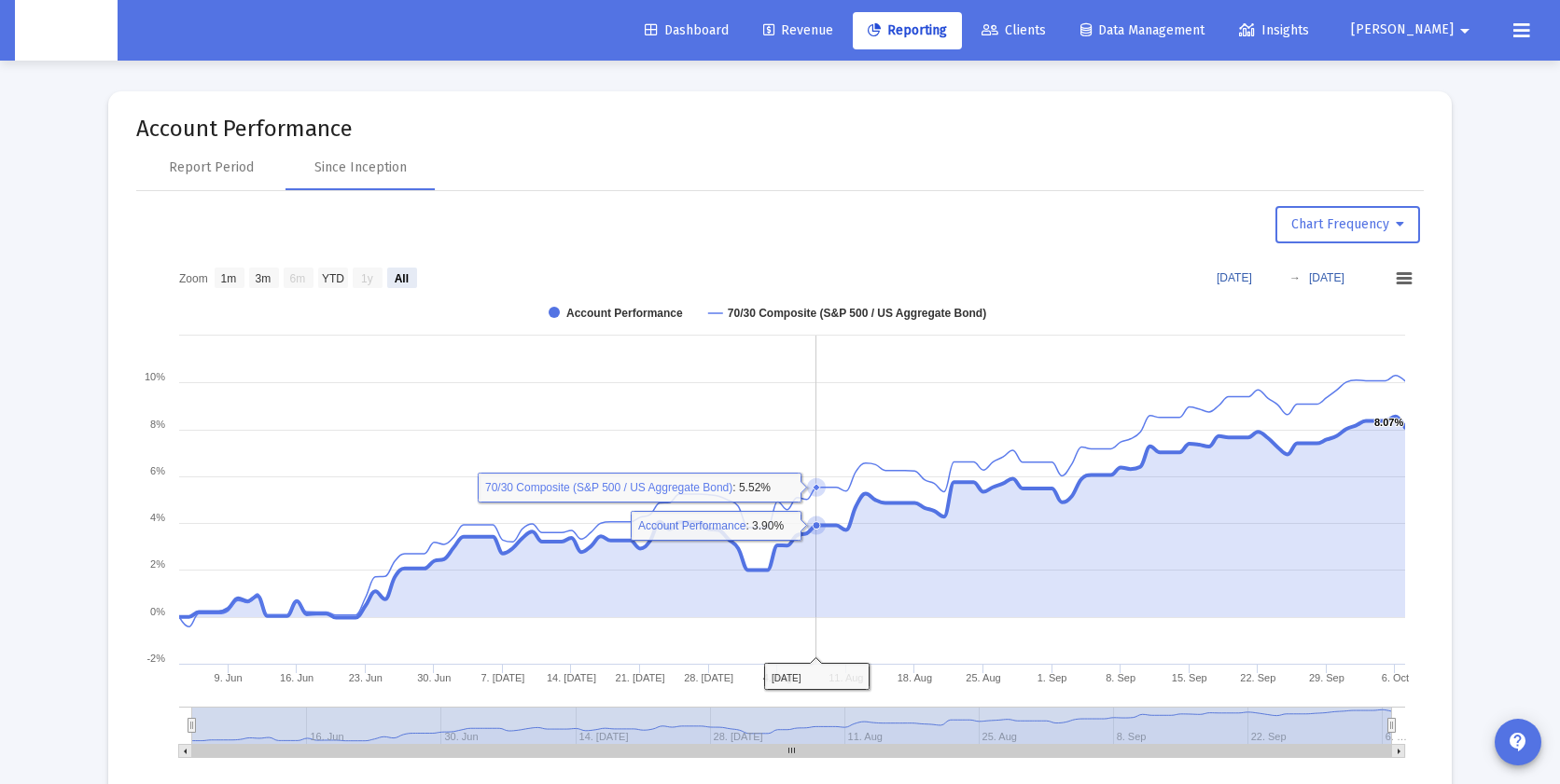
scroll to position [1889, 0]
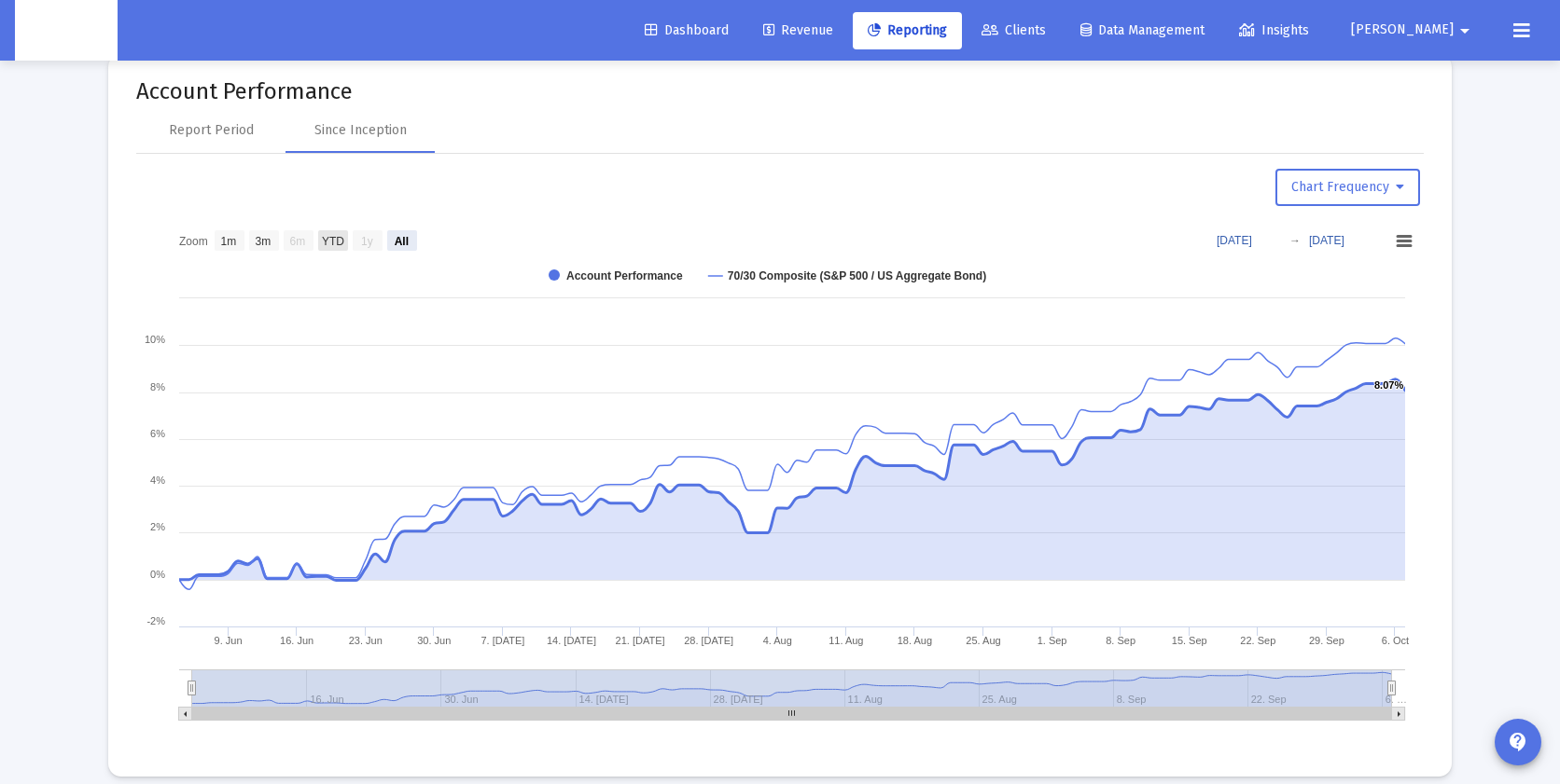
click at [329, 240] on text "YTD" at bounding box center [333, 241] width 22 height 13
select select "View year to date"
click at [412, 241] on rect at bounding box center [402, 241] width 30 height 21
